Goal: Task Accomplishment & Management: Manage account settings

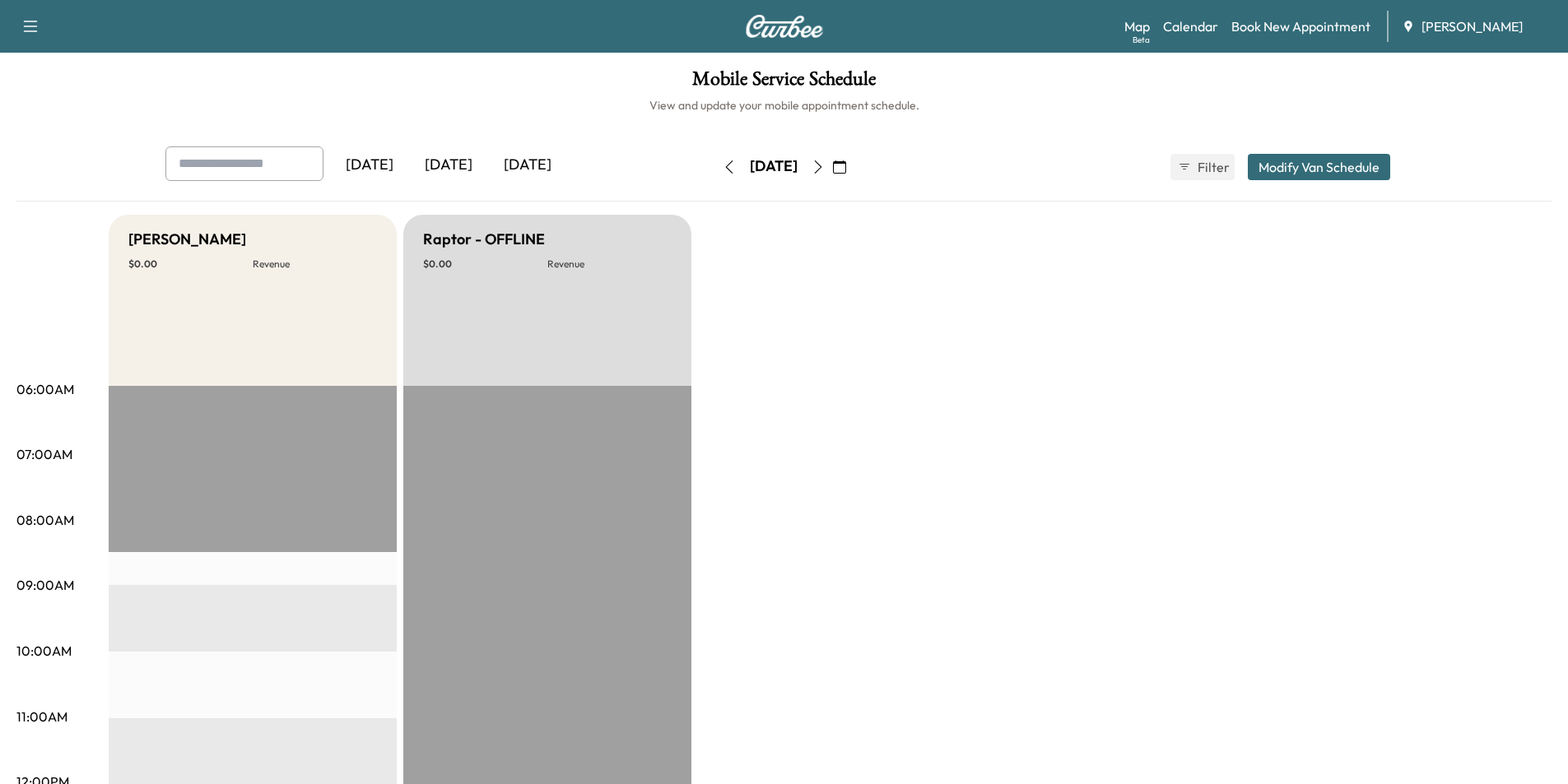
click at [854, 167] on button "button" at bounding box center [839, 167] width 28 height 26
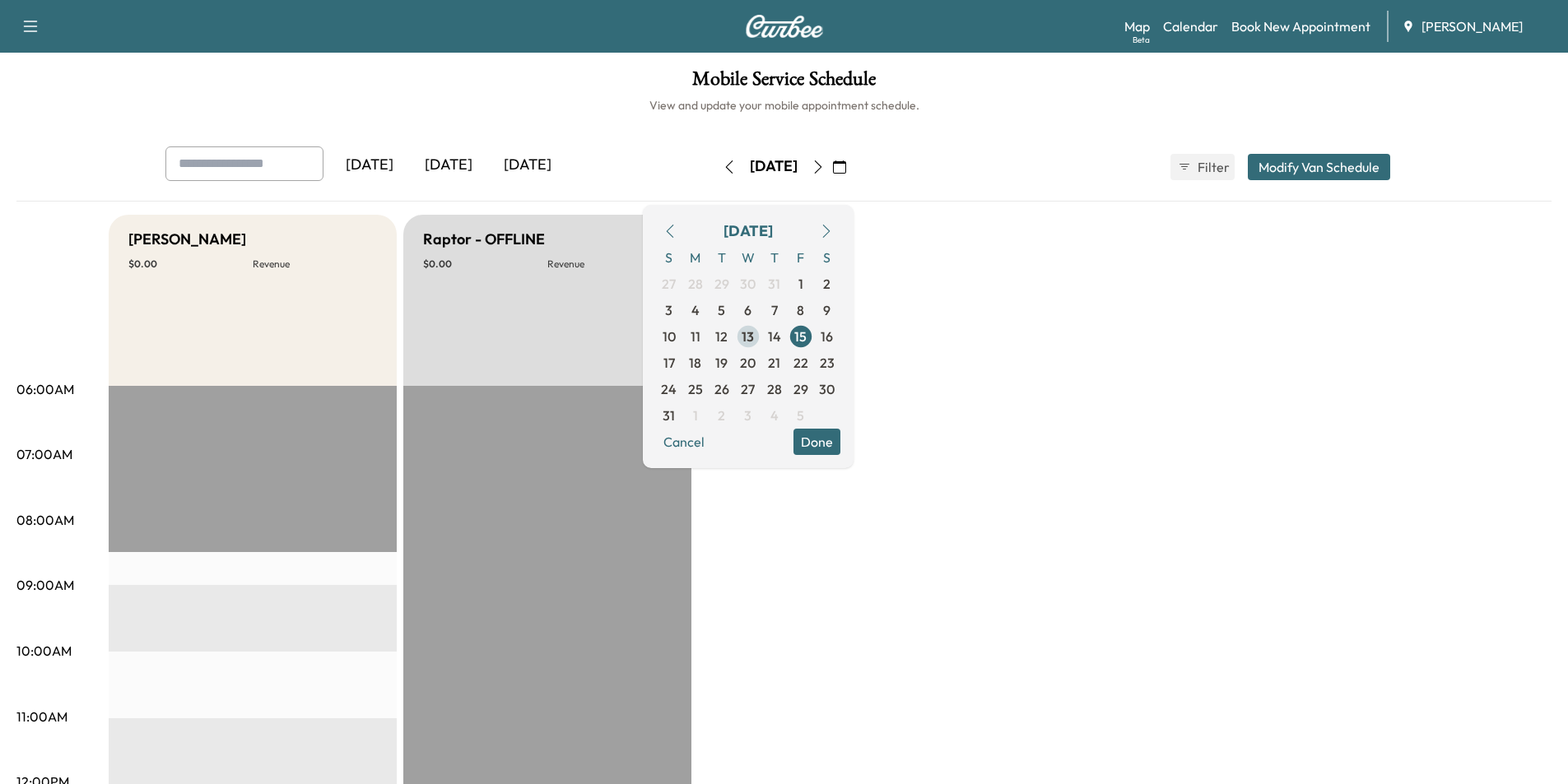
click at [754, 335] on span "13" at bounding box center [748, 336] width 13 height 19
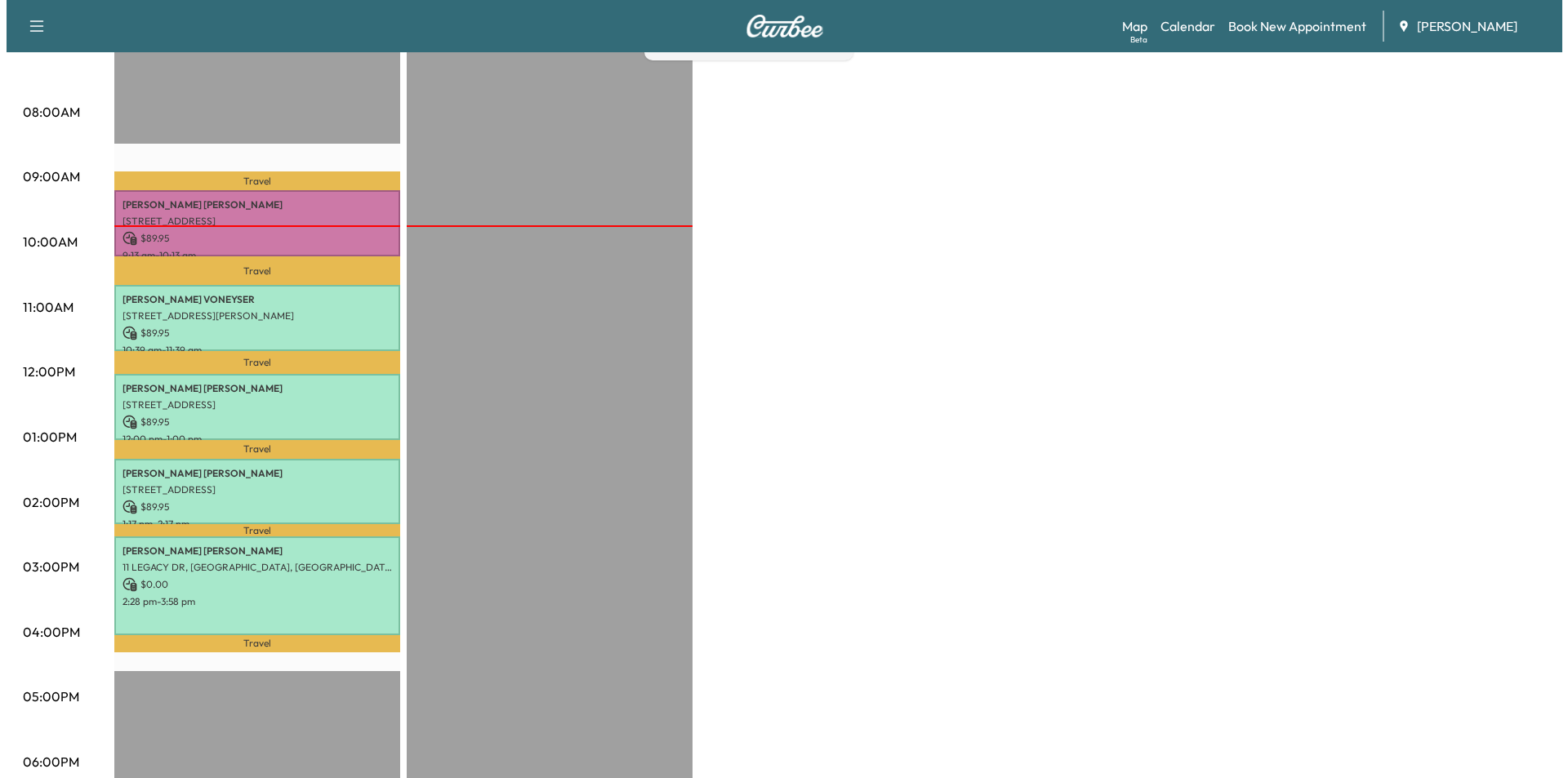
scroll to position [408, 0]
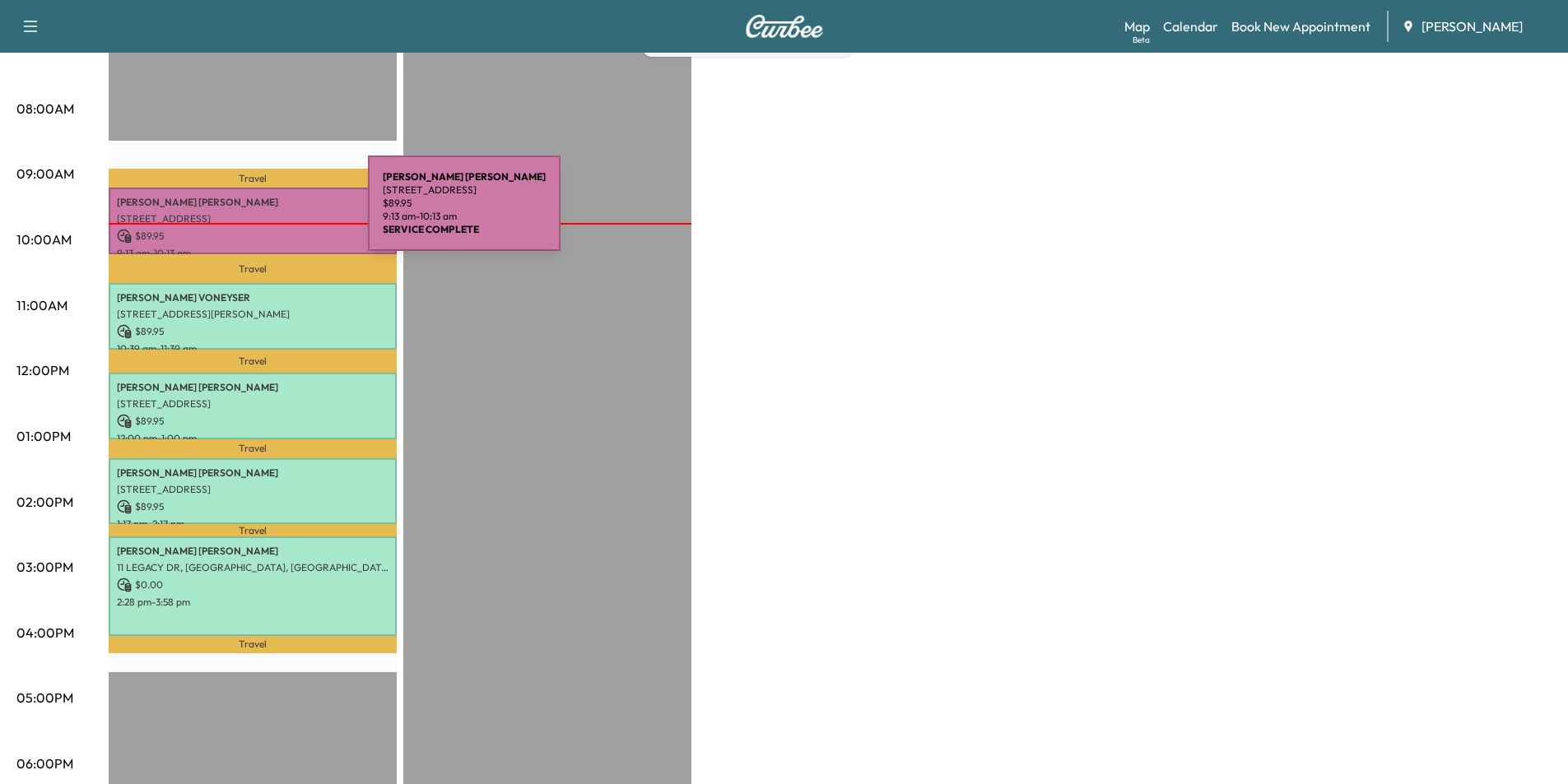
click at [245, 213] on p "[STREET_ADDRESS]" at bounding box center [252, 219] width 272 height 14
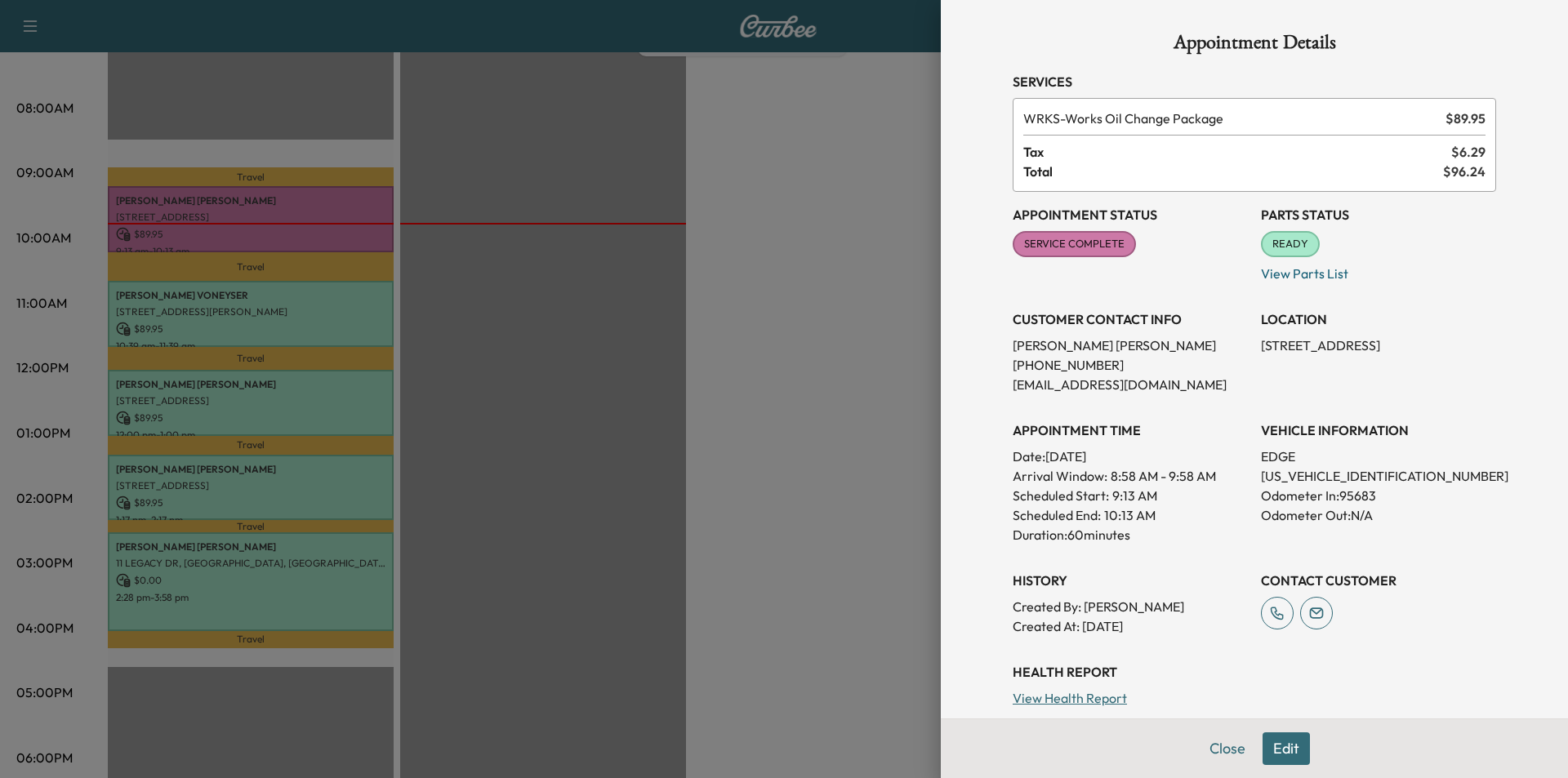
click at [840, 394] on div at bounding box center [784, 389] width 1568 height 778
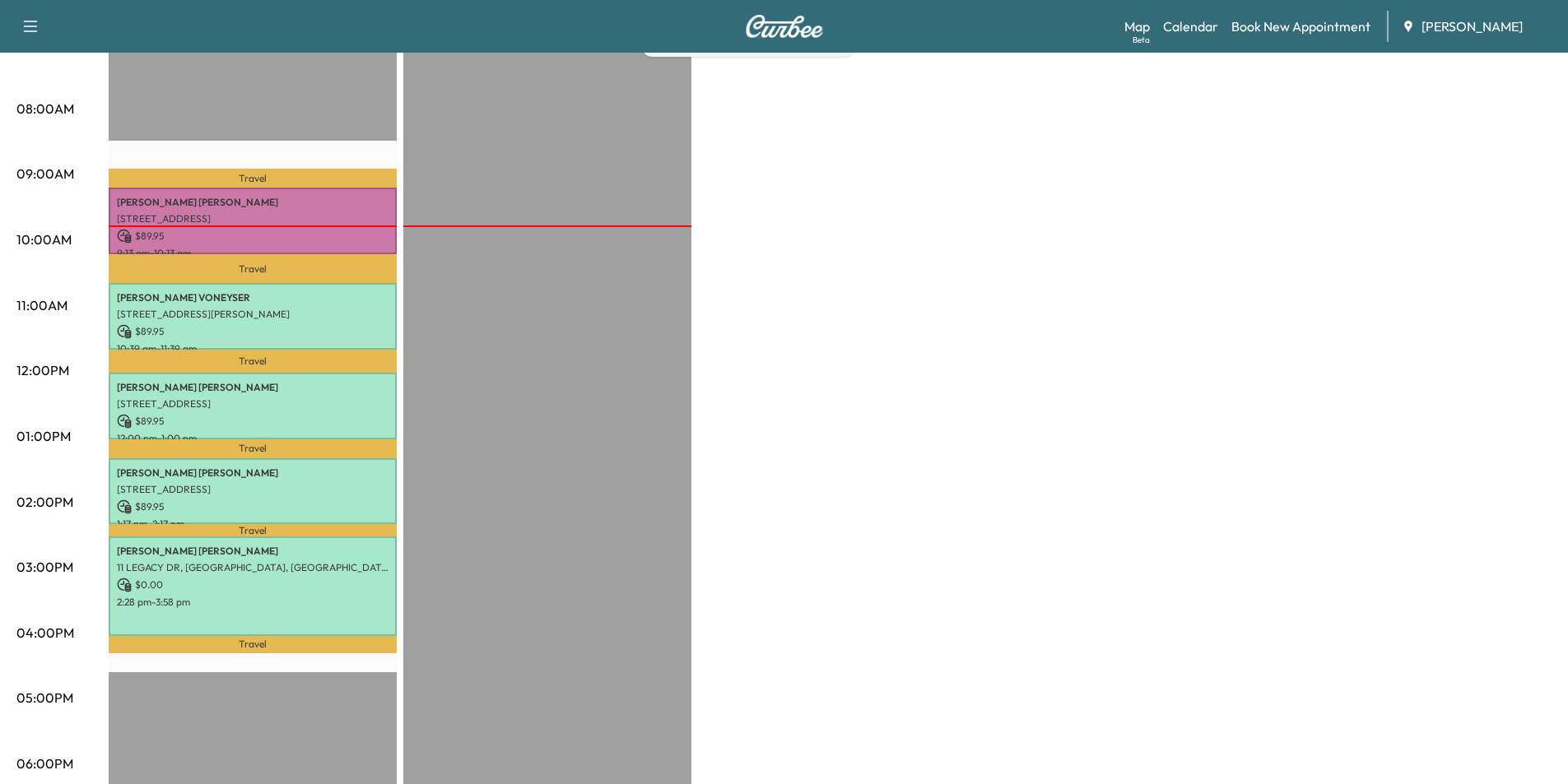
click at [335, 225] on div at bounding box center [252, 226] width 288 height 2
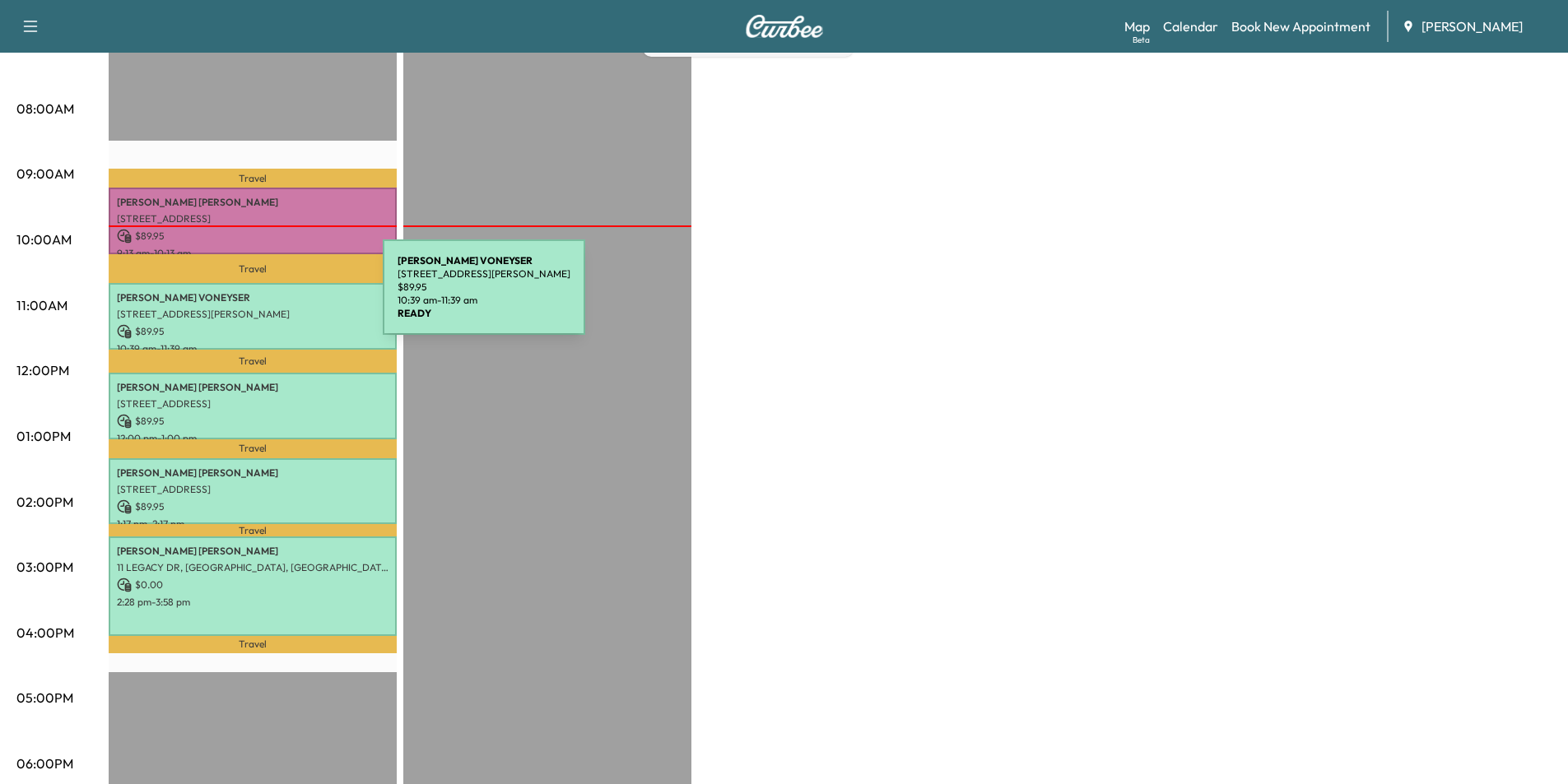
click at [259, 297] on p "[PERSON_NAME]" at bounding box center [252, 298] width 272 height 14
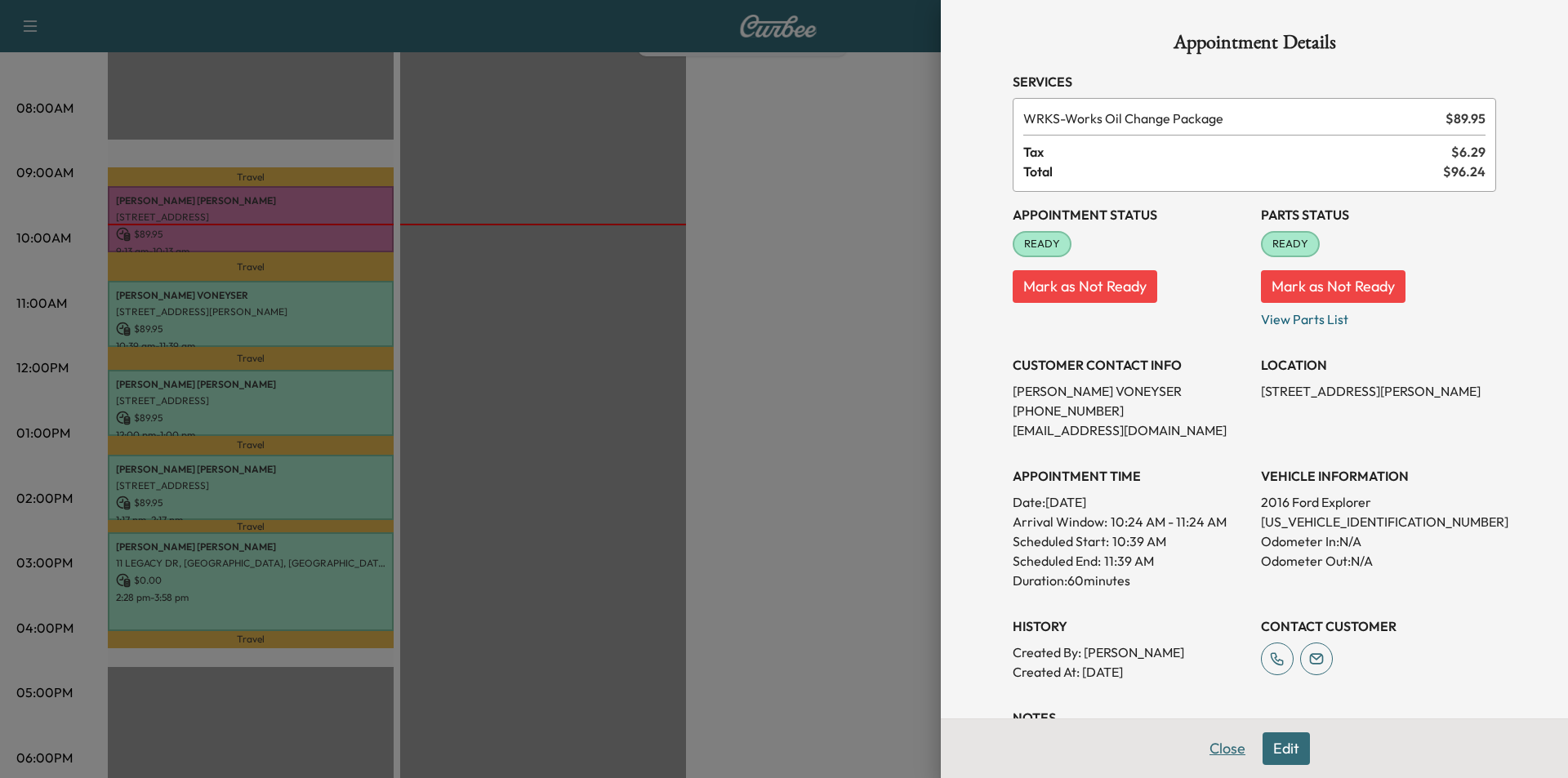
click at [1218, 751] on button "Close" at bounding box center [1228, 749] width 57 height 33
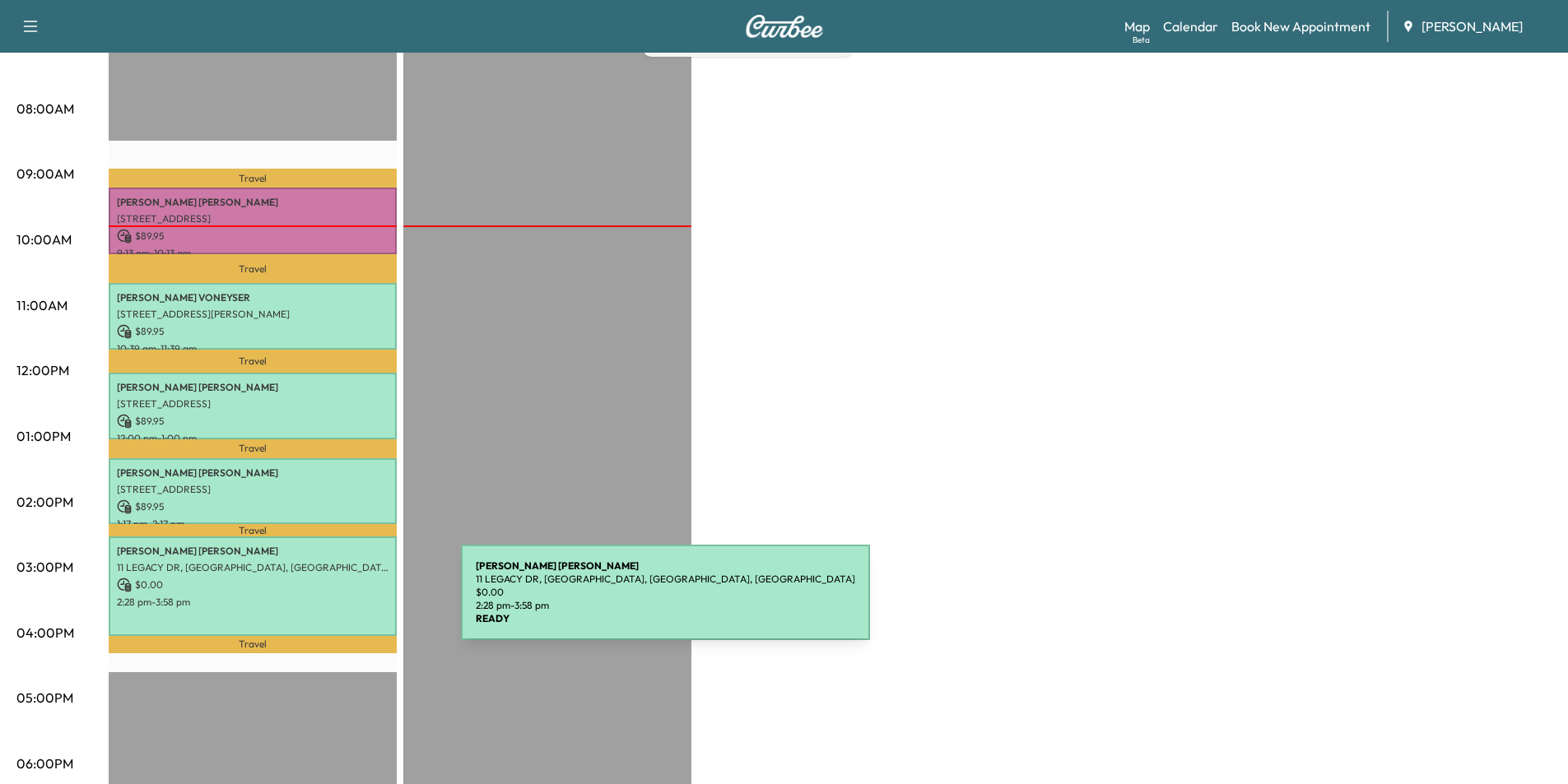
click at [337, 602] on p "2:28 pm - 3:58 pm" at bounding box center [252, 603] width 272 height 14
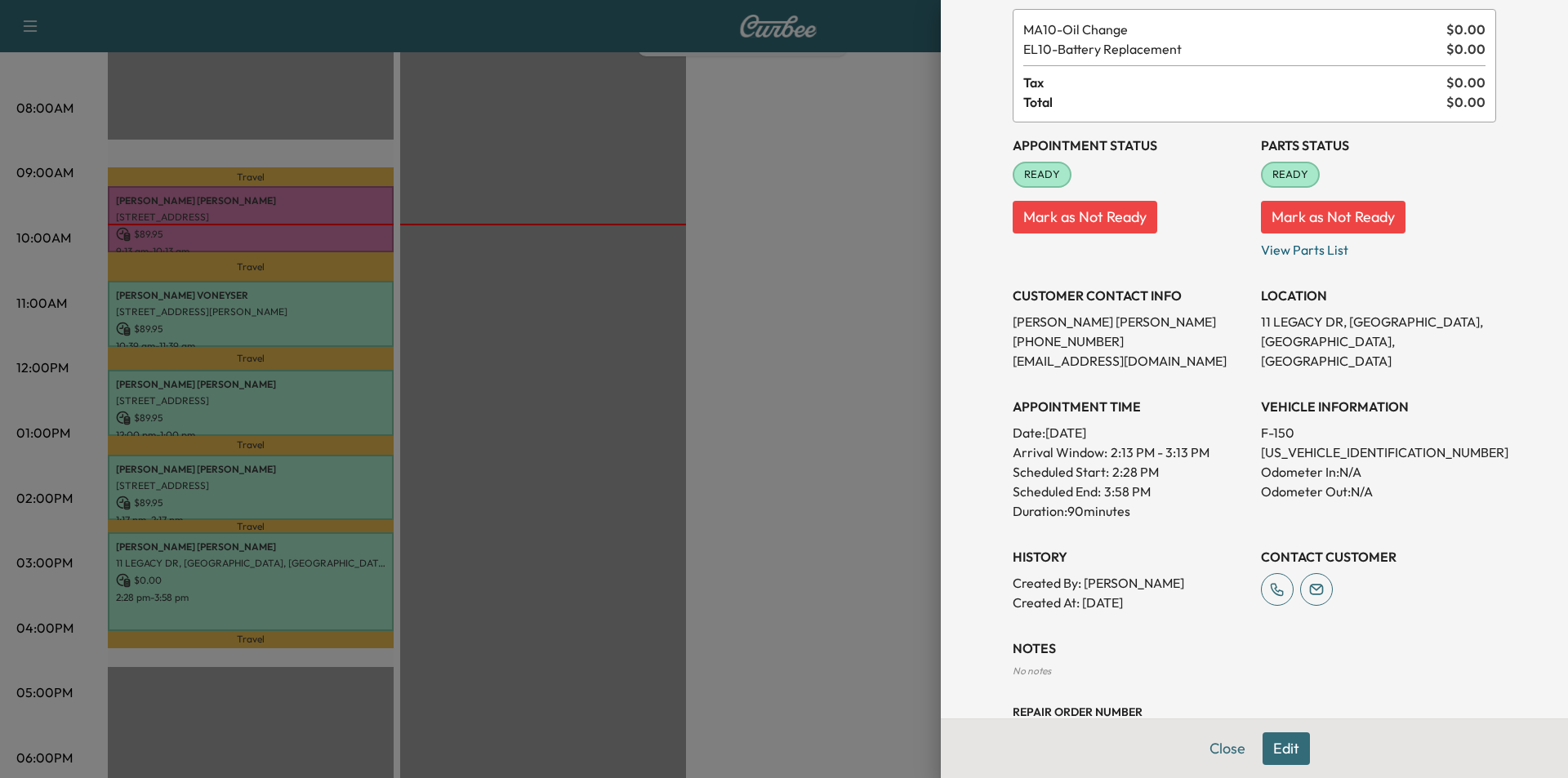
scroll to position [146, 0]
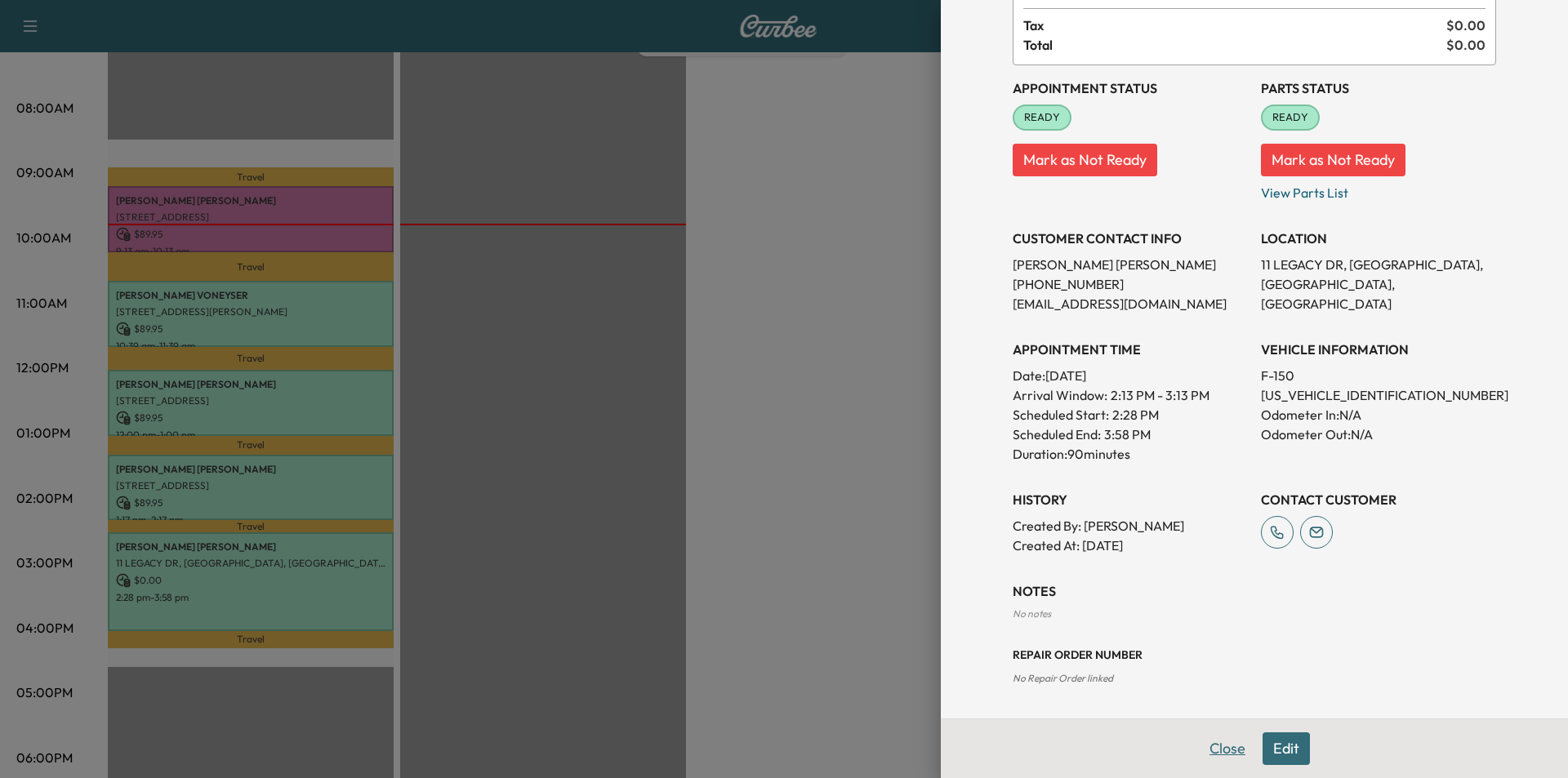
click at [1212, 756] on button "Close" at bounding box center [1228, 749] width 57 height 33
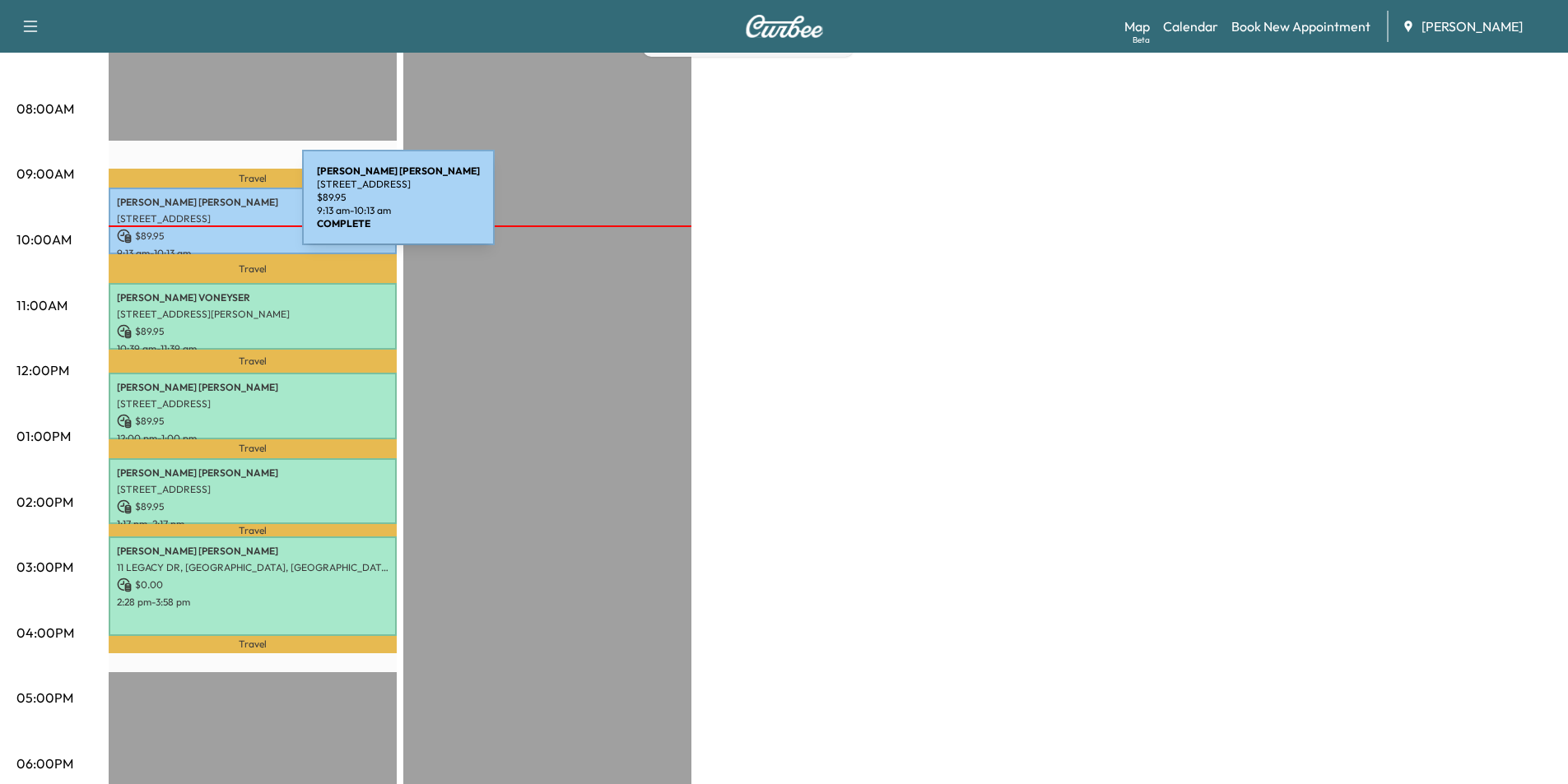
click at [179, 207] on div "[PERSON_NAME] [STREET_ADDRESS] $ 89.95 9:13 am - 10:13 am" at bounding box center [252, 221] width 288 height 67
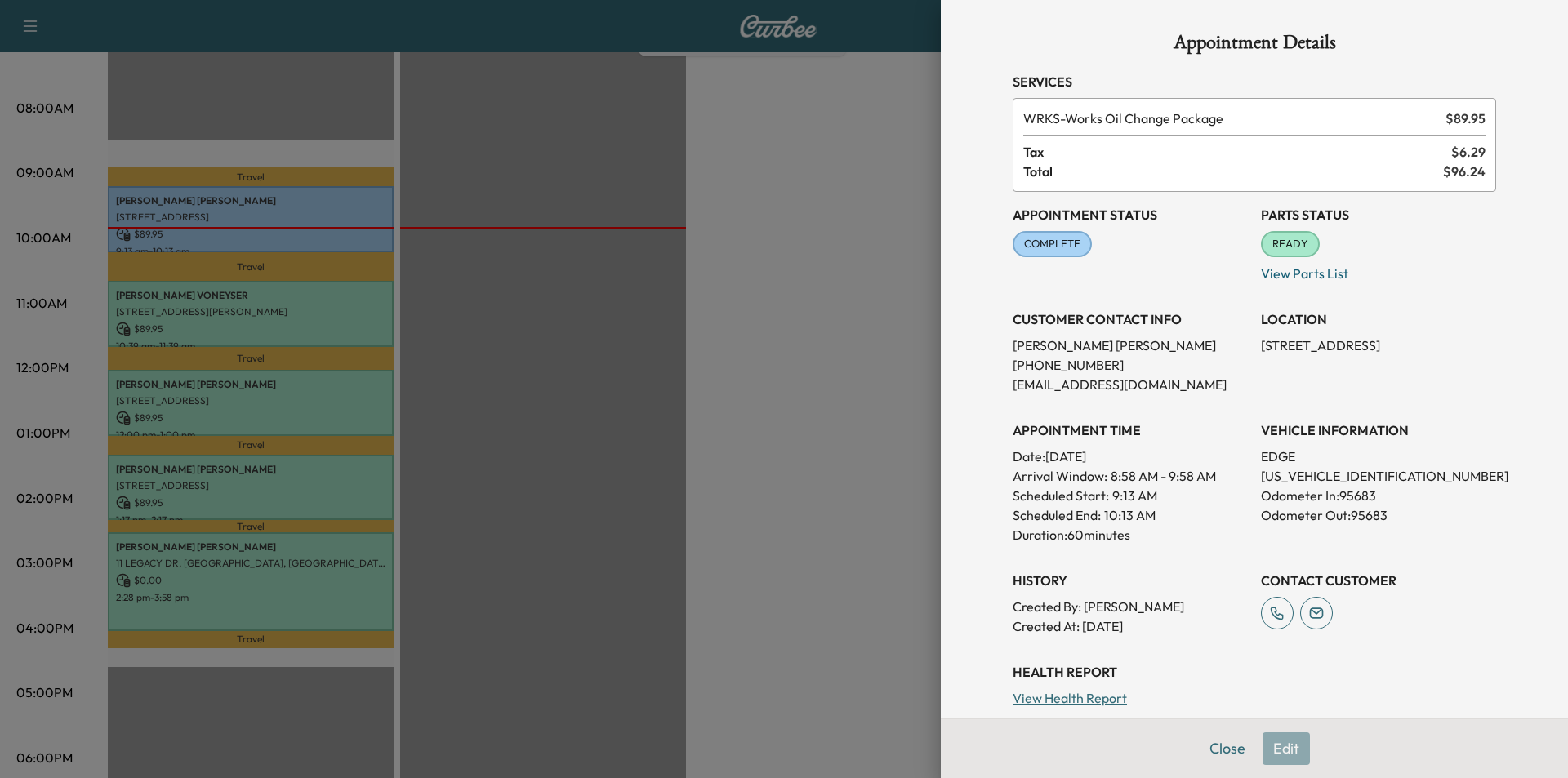
click at [871, 646] on div at bounding box center [784, 389] width 1568 height 778
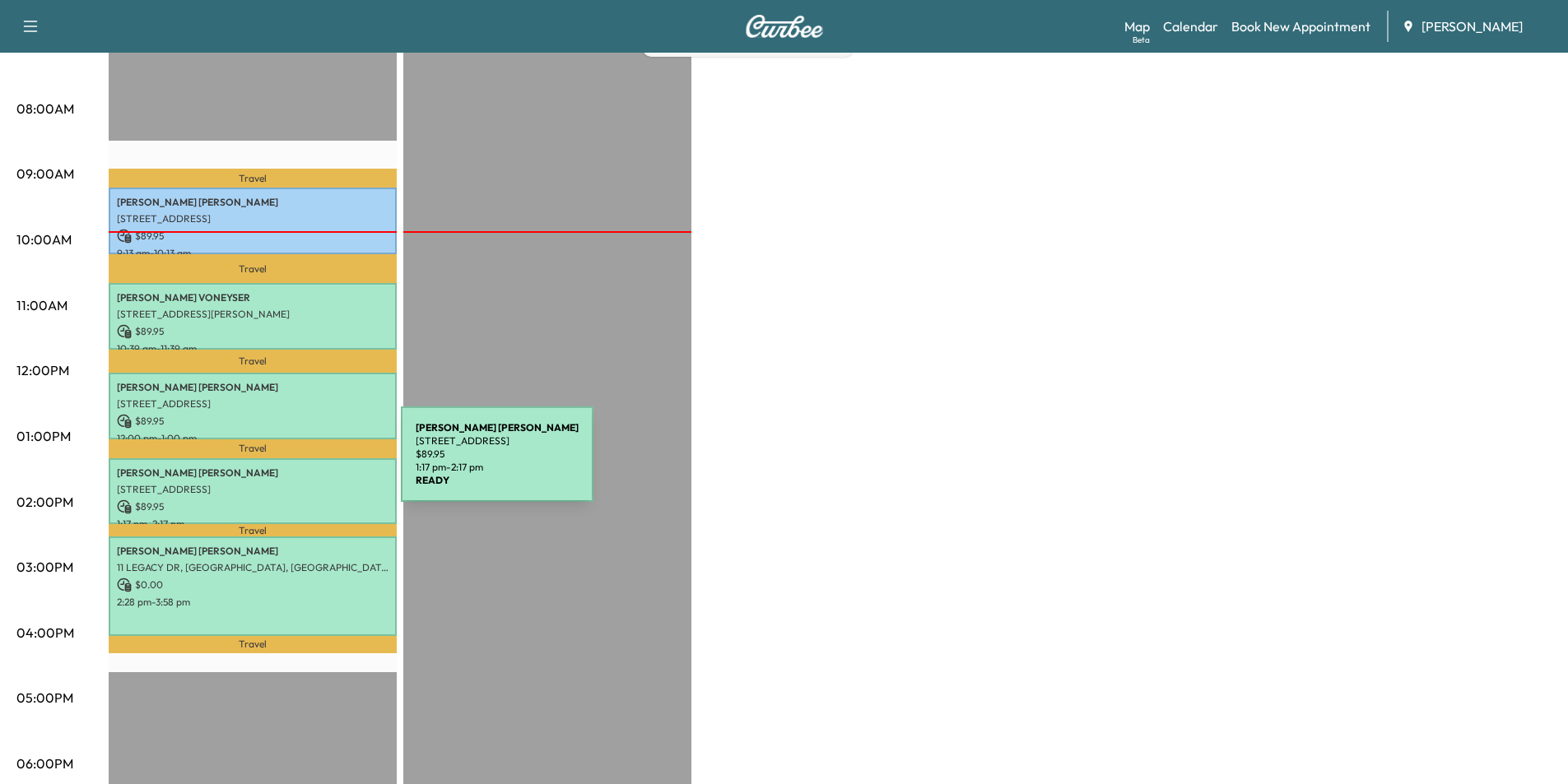
click at [277, 467] on p "[PERSON_NAME]" at bounding box center [252, 473] width 272 height 14
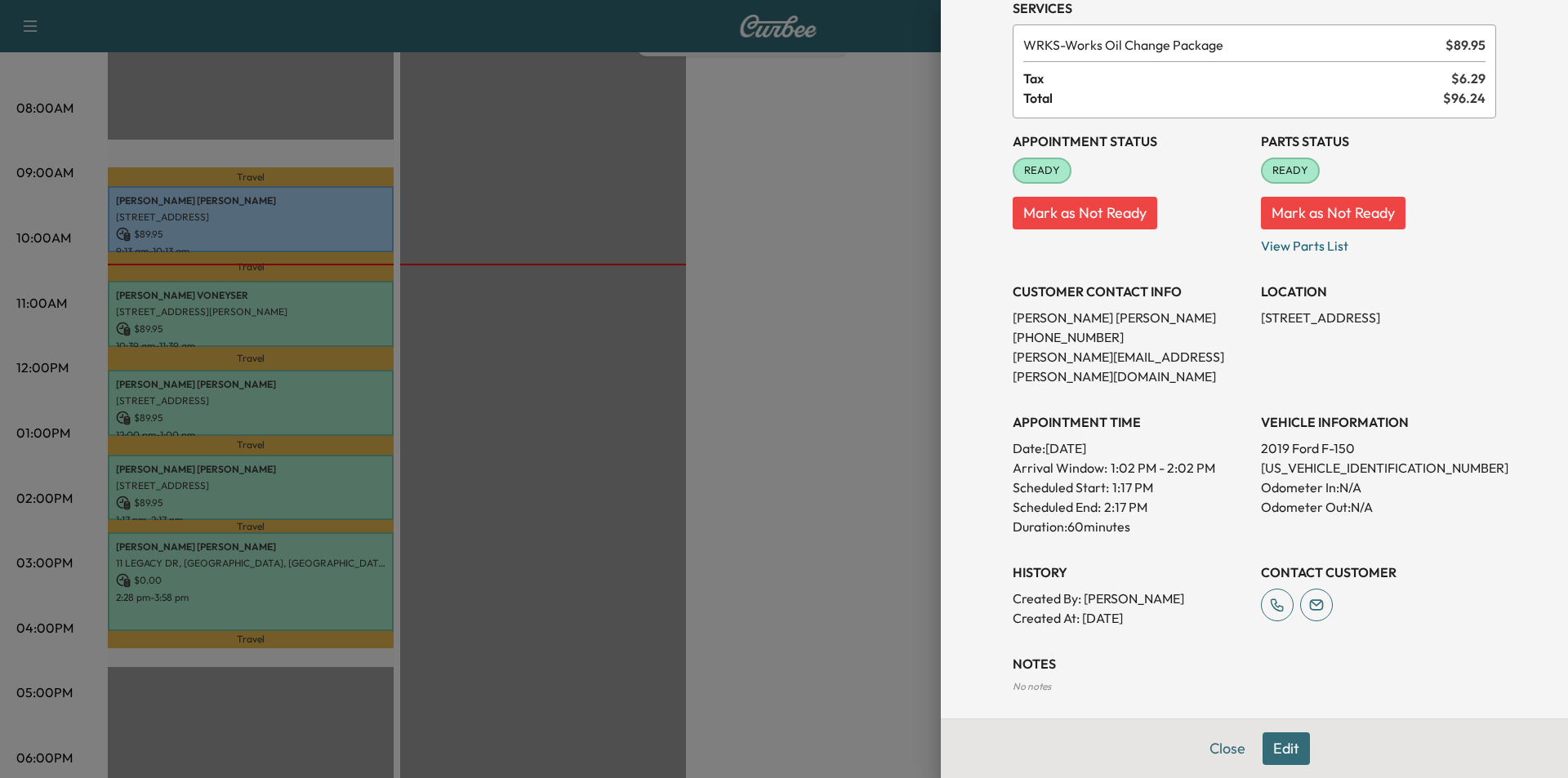
scroll to position [127, 0]
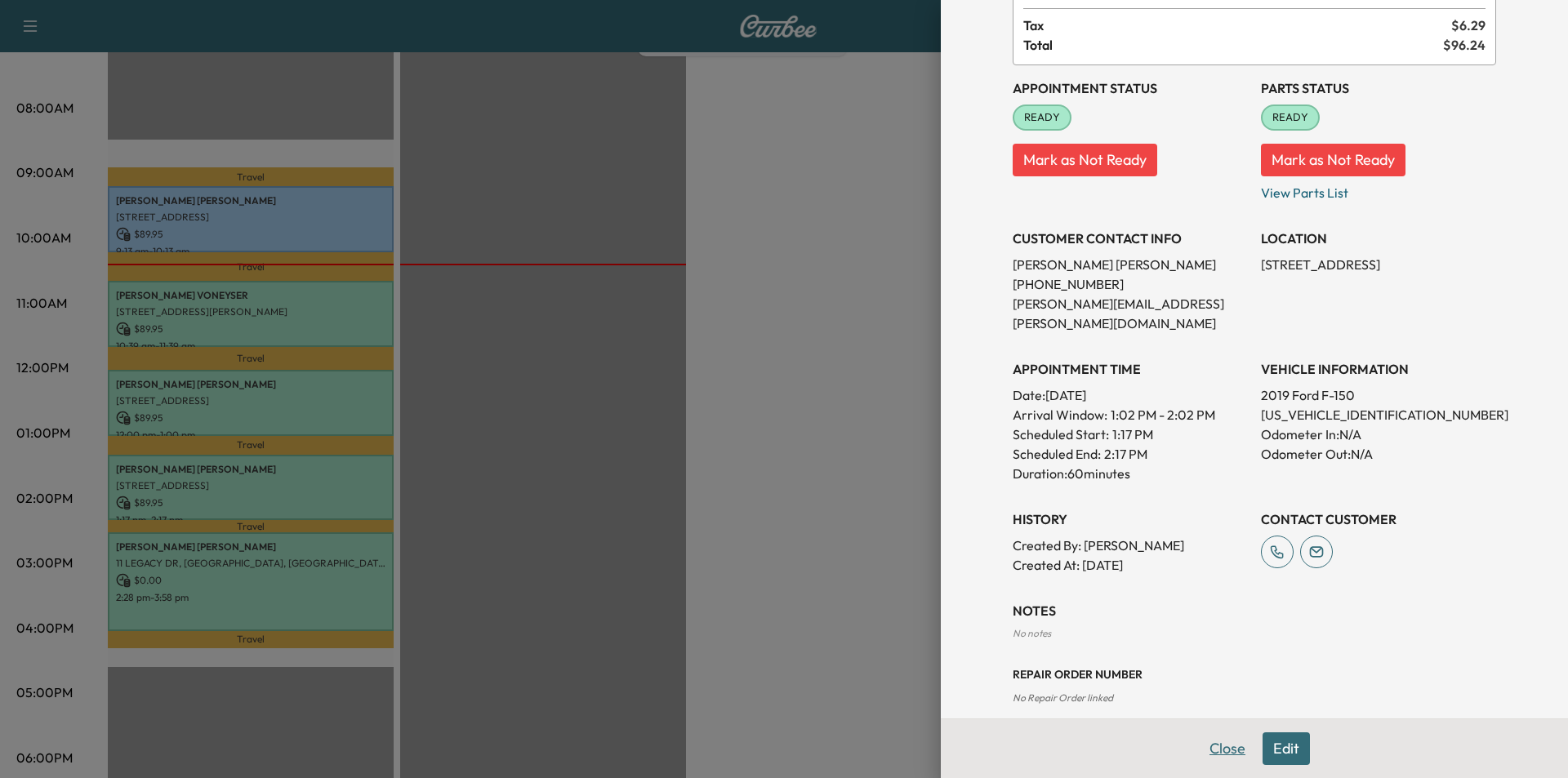
click at [1223, 749] on button "Close" at bounding box center [1228, 749] width 57 height 33
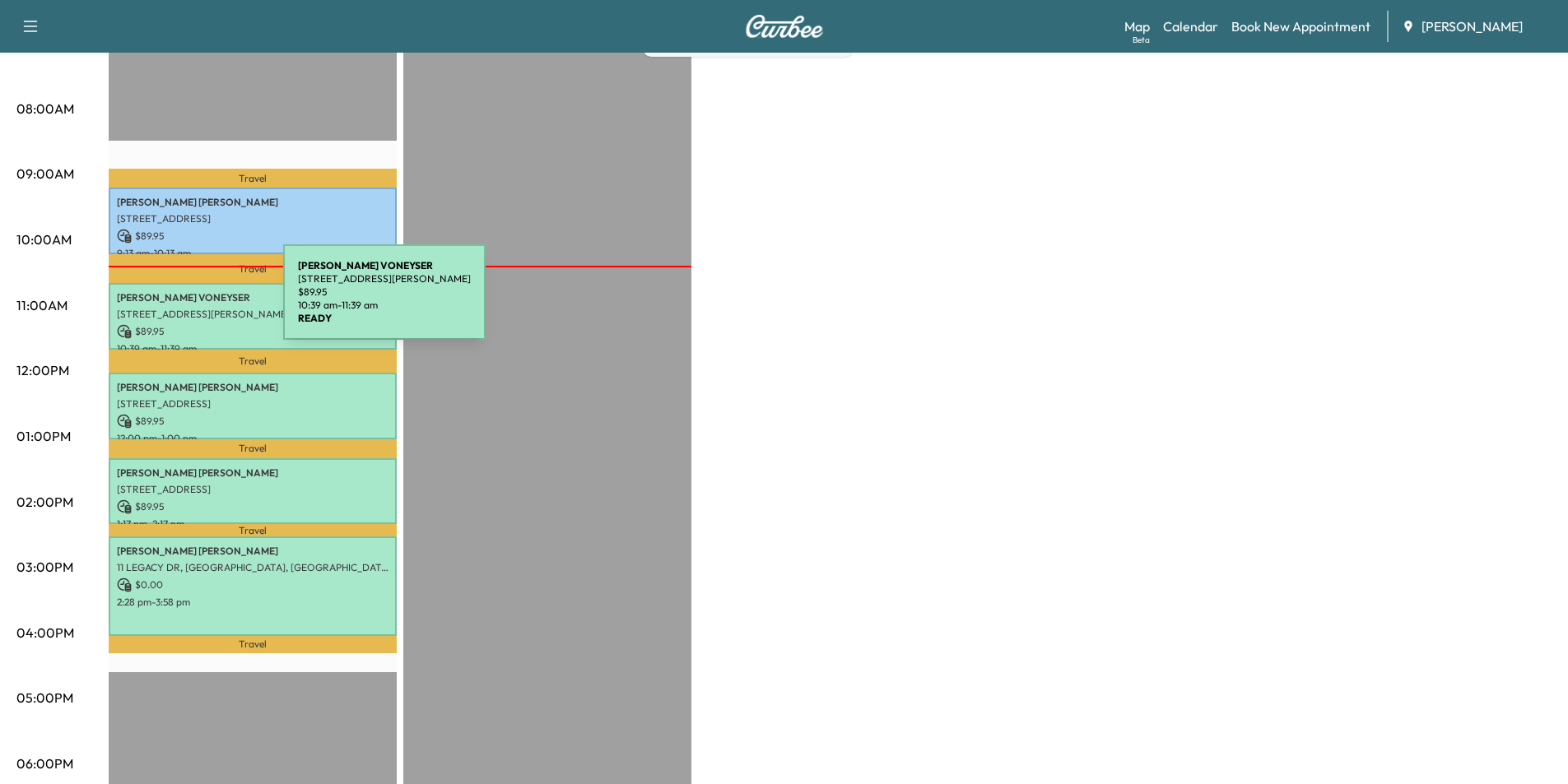
click at [160, 302] on div "[PERSON_NAME] [STREET_ADDRESS][PERSON_NAME] $ 89.95 10:39 am - 11:39 am" at bounding box center [252, 316] width 288 height 67
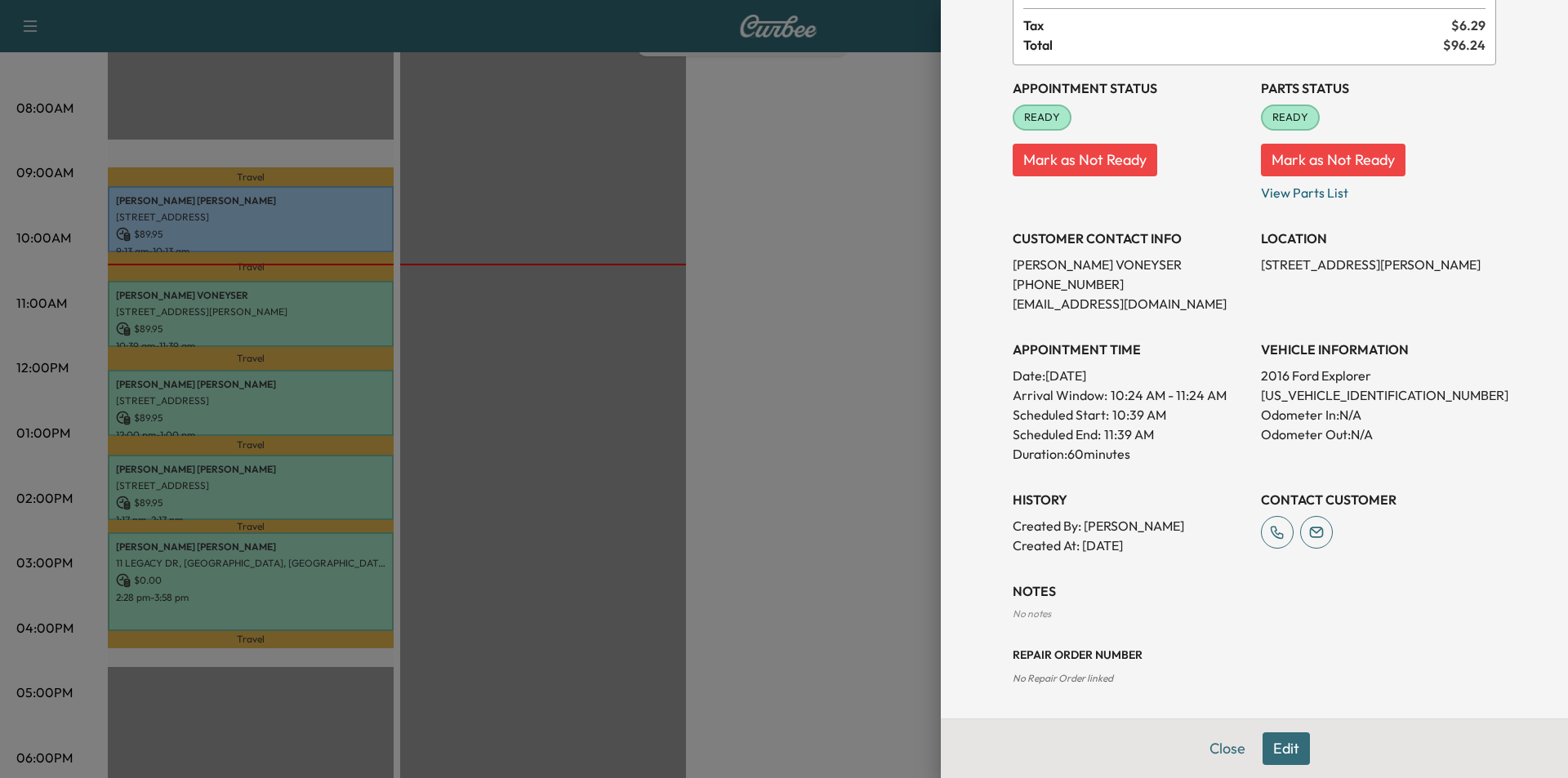
drag, startPoint x: 1206, startPoint y: 745, endPoint x: 803, endPoint y: 624, distance: 420.8
click at [1206, 744] on button "Close" at bounding box center [1228, 749] width 57 height 33
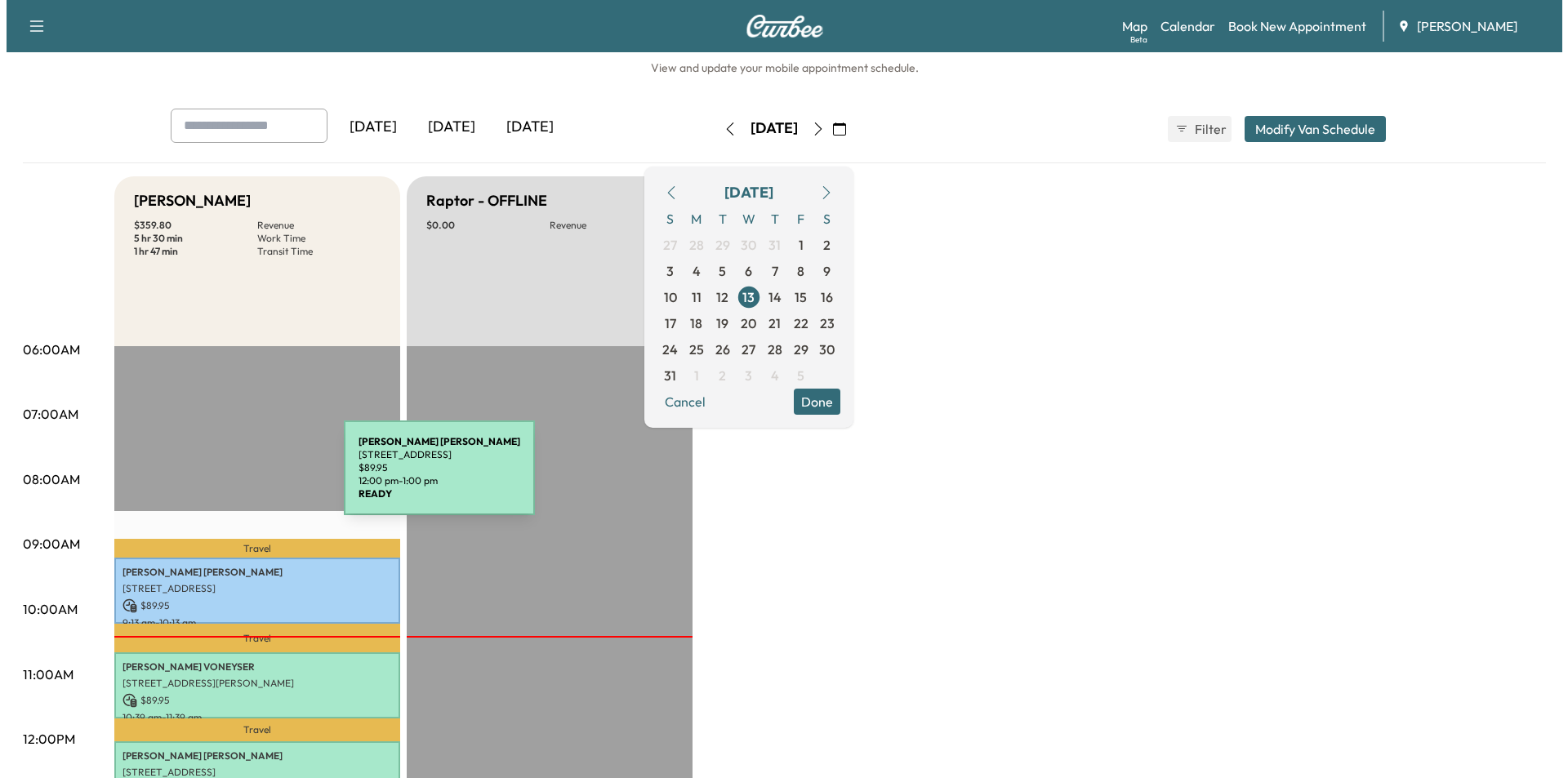
scroll to position [81, 0]
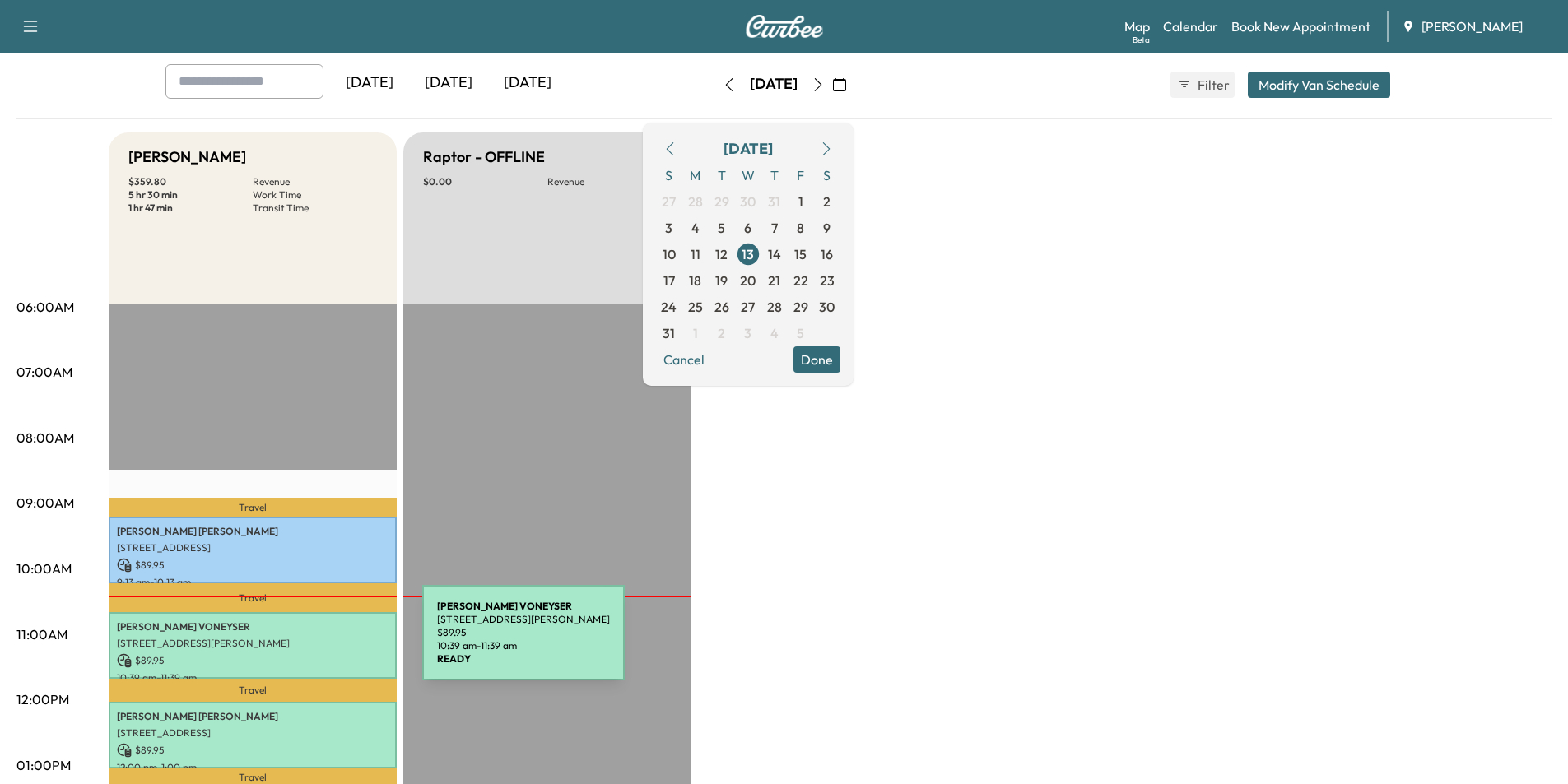
click at [298, 643] on p "[STREET_ADDRESS][PERSON_NAME]" at bounding box center [252, 643] width 272 height 14
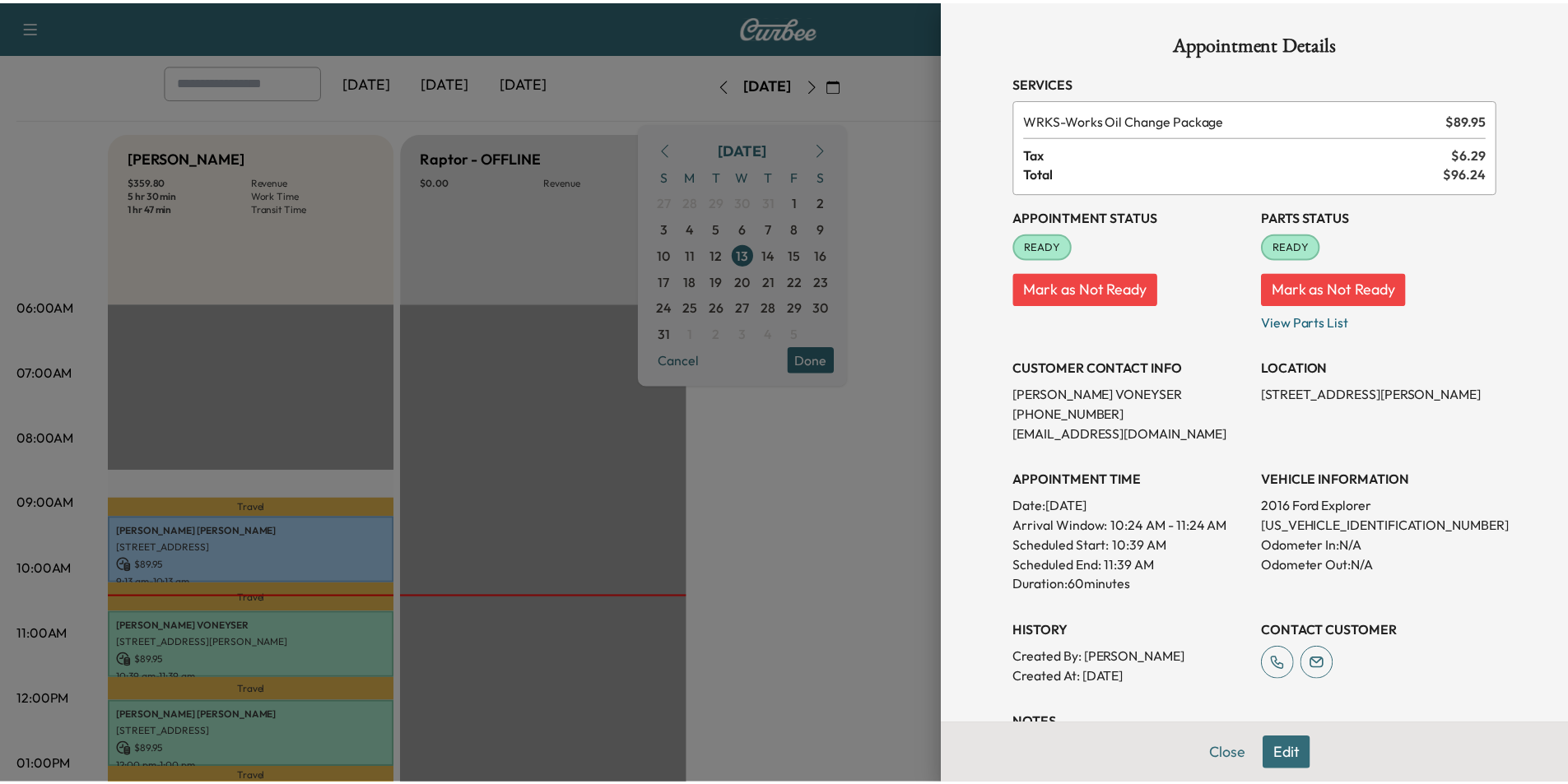
scroll to position [128, 0]
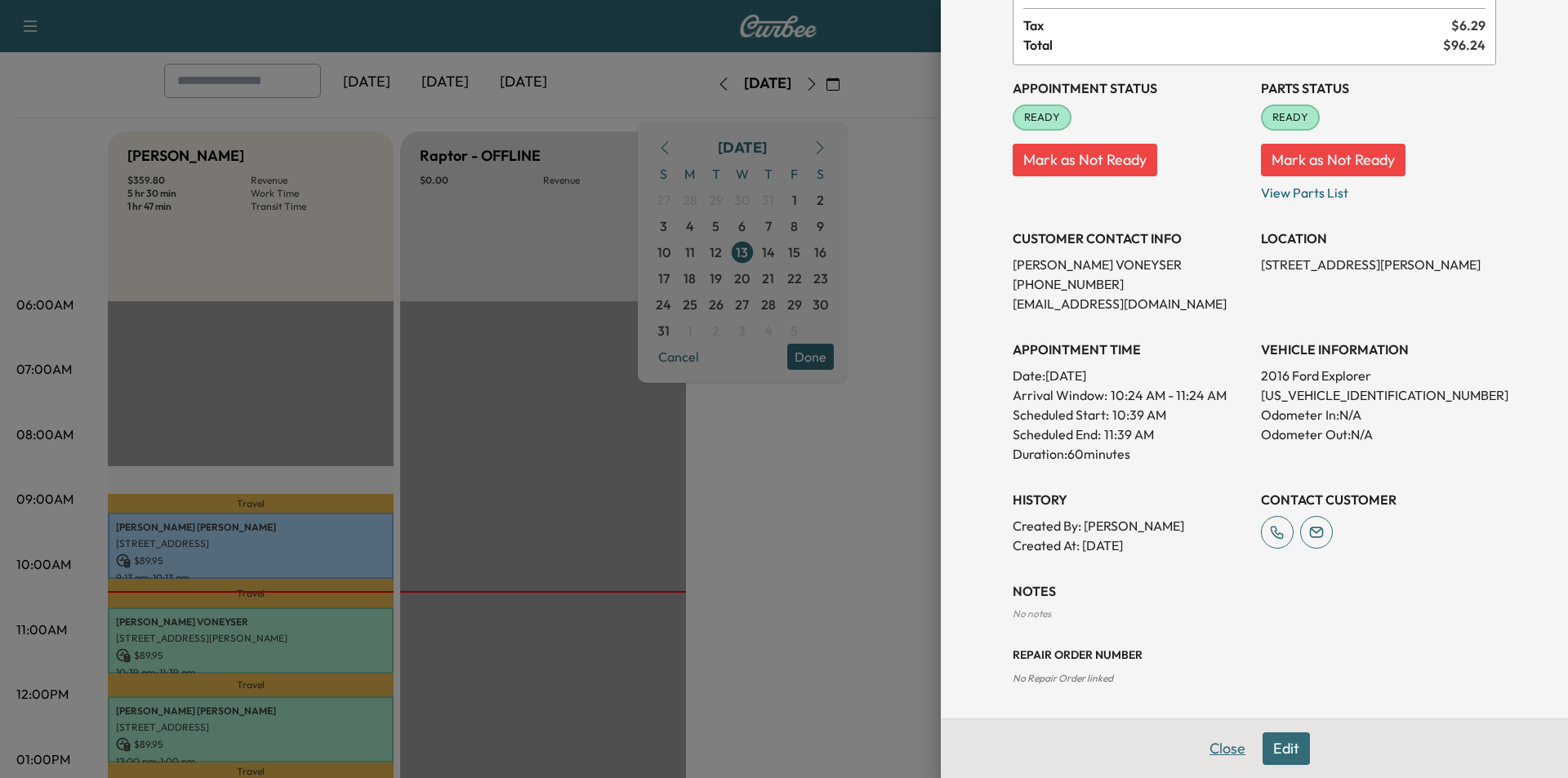
click at [1199, 750] on button "Close" at bounding box center [1228, 749] width 57 height 33
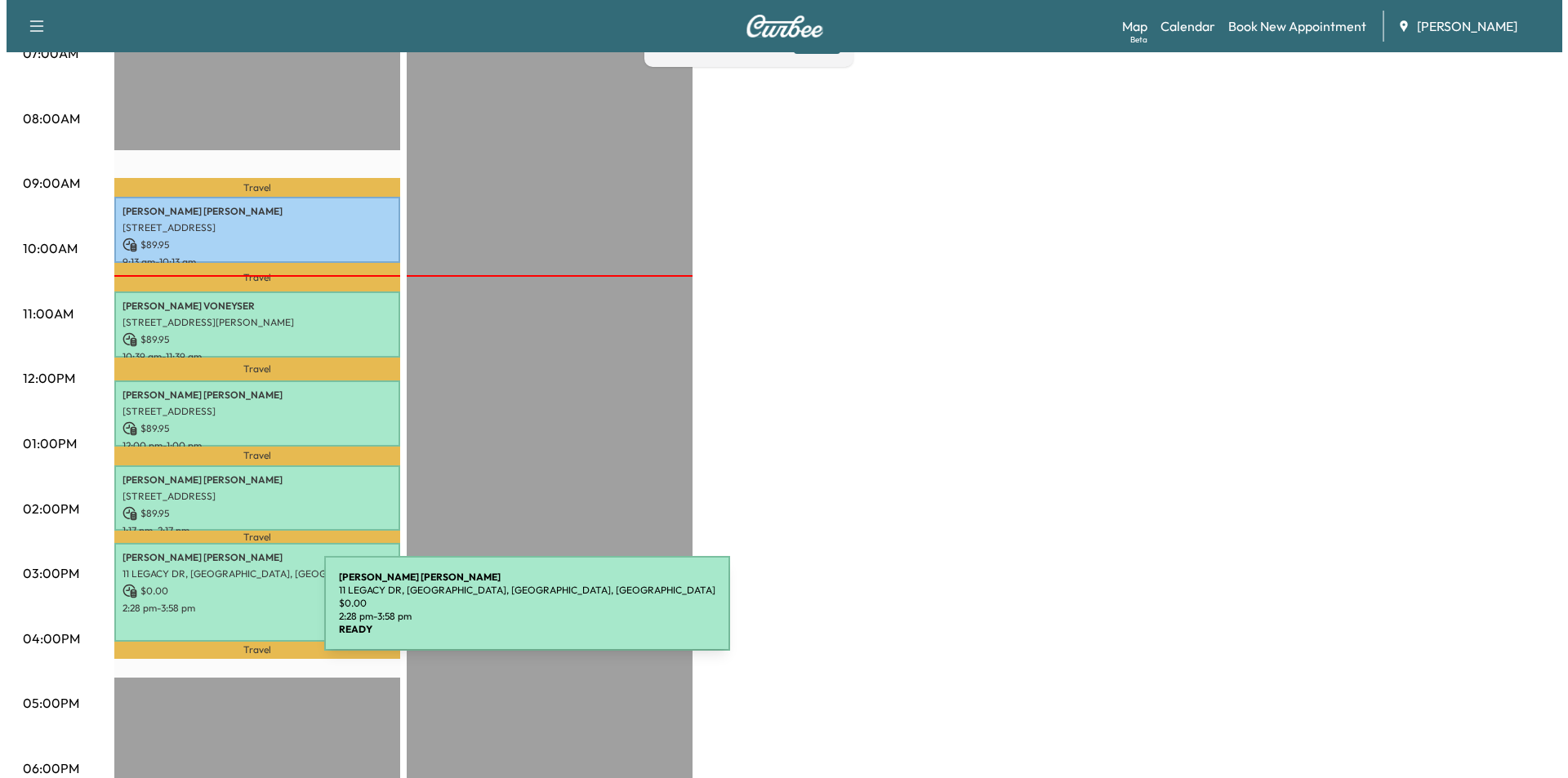
scroll to position [408, 0]
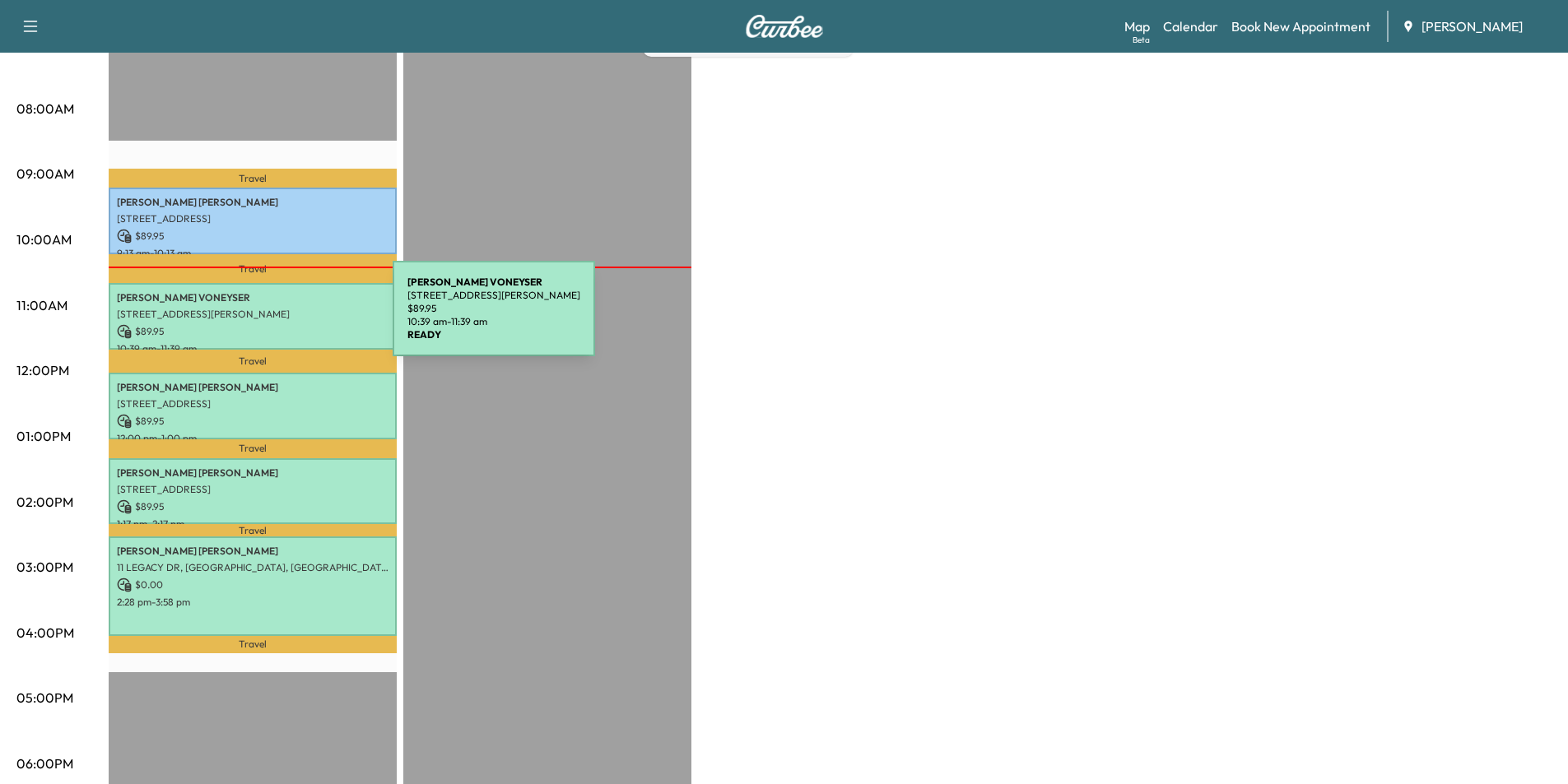
click at [269, 318] on div "[PERSON_NAME] [STREET_ADDRESS][PERSON_NAME] $ 89.95 10:39 am - 11:39 am" at bounding box center [252, 316] width 288 height 67
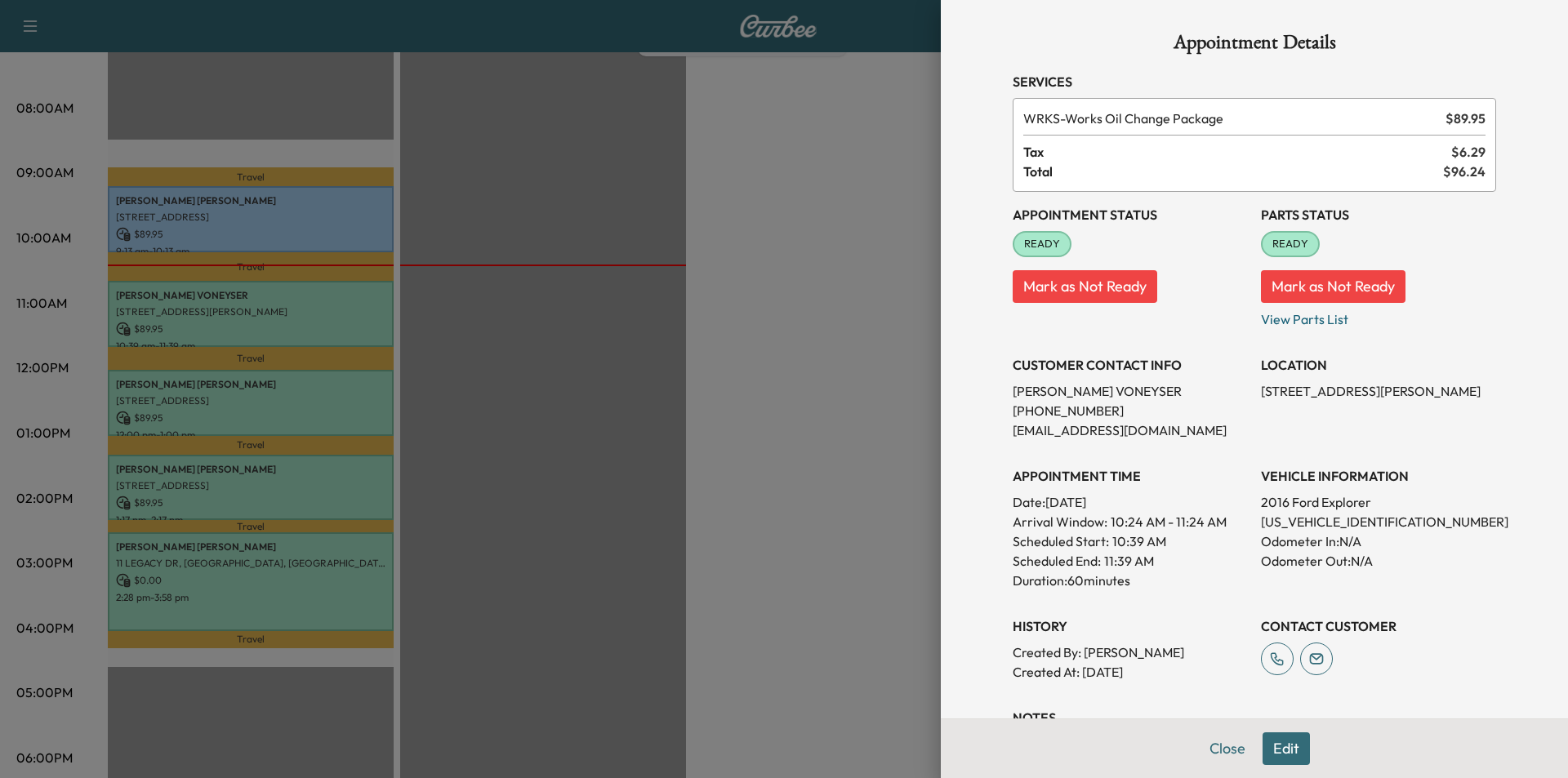
drag, startPoint x: 1203, startPoint y: 746, endPoint x: 1110, endPoint y: 708, distance: 100.5
click at [1177, 735] on div "Close Edit" at bounding box center [1255, 748] width 627 height 60
click at [1199, 750] on button "Close" at bounding box center [1228, 749] width 57 height 33
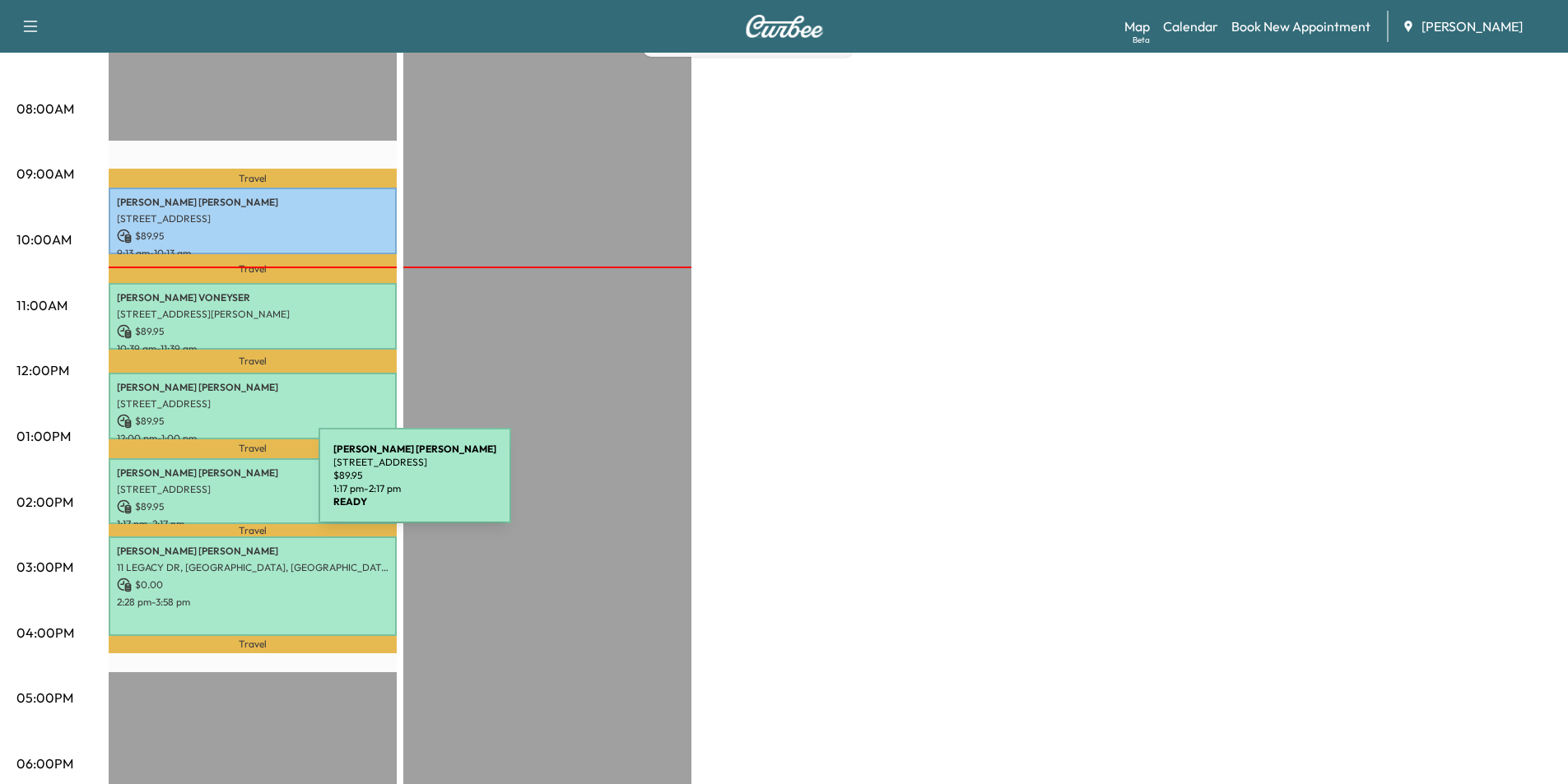
click at [195, 485] on p "[STREET_ADDRESS]" at bounding box center [252, 489] width 272 height 14
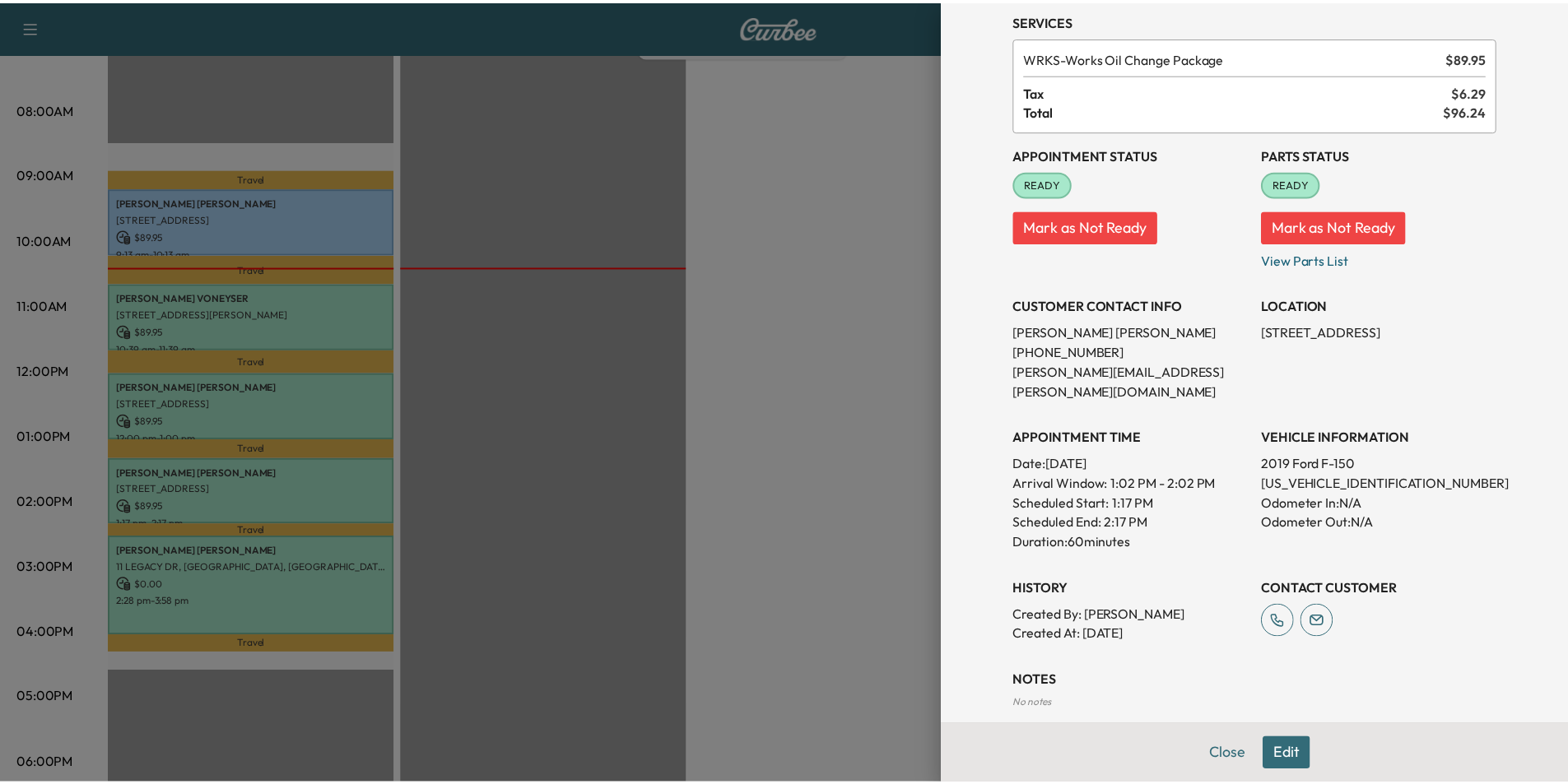
scroll to position [128, 0]
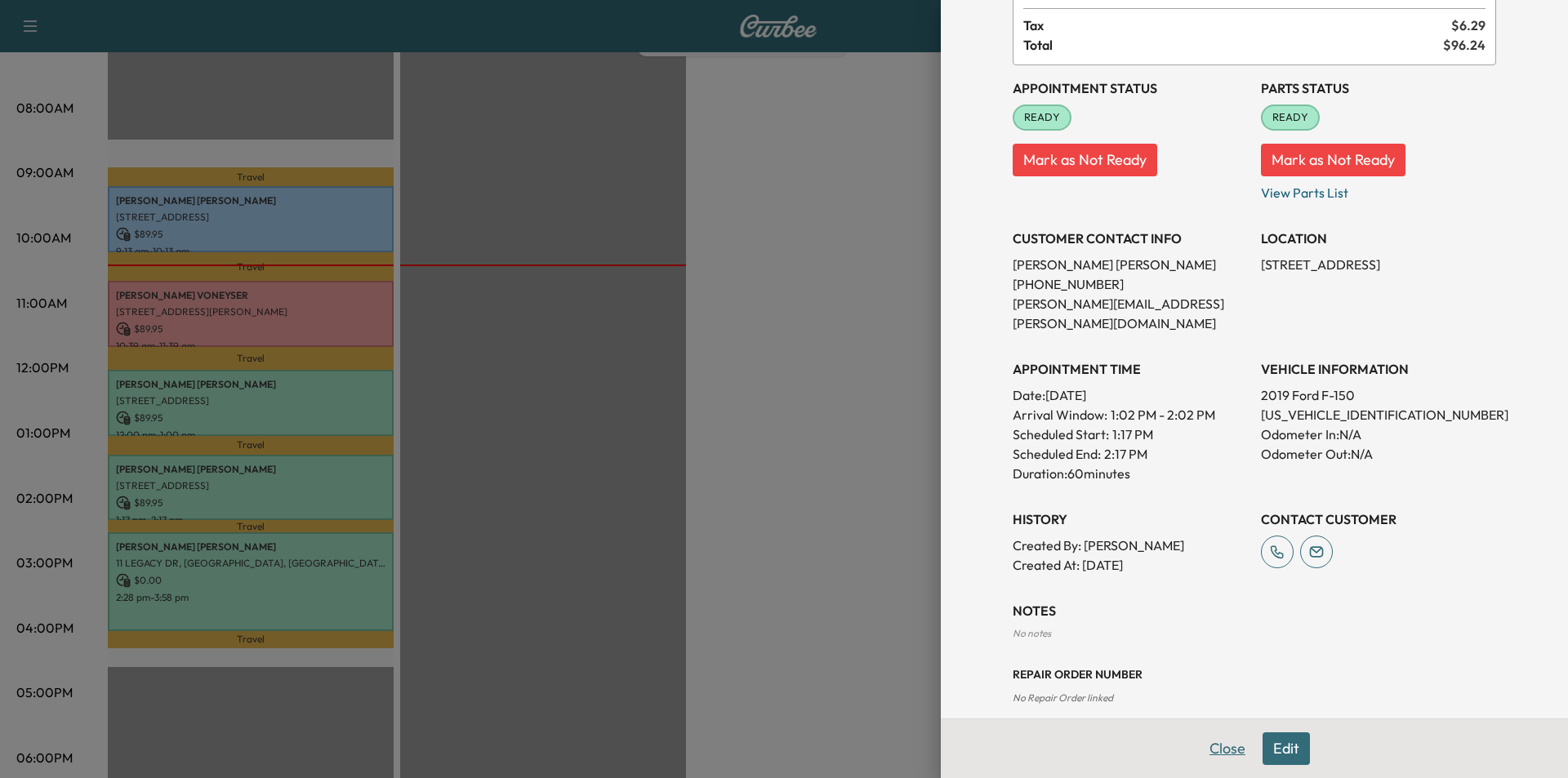
click at [1202, 739] on button "Close" at bounding box center [1228, 749] width 57 height 33
